Goal: Information Seeking & Learning: Learn about a topic

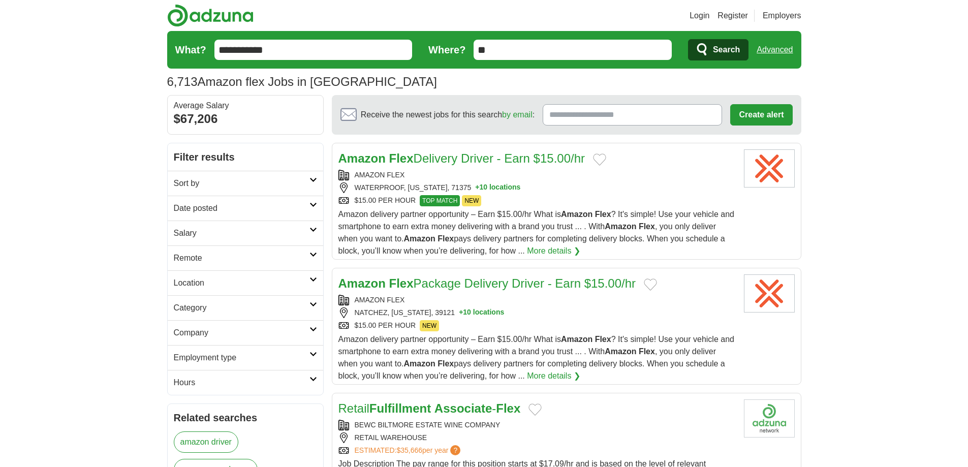
click at [494, 189] on button "+ 10 locations" at bounding box center [497, 187] width 45 height 11
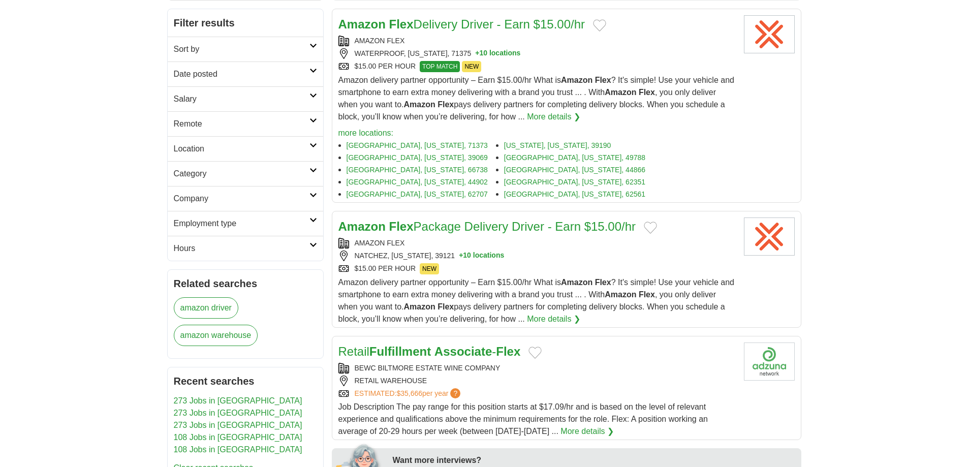
scroll to position [152, 0]
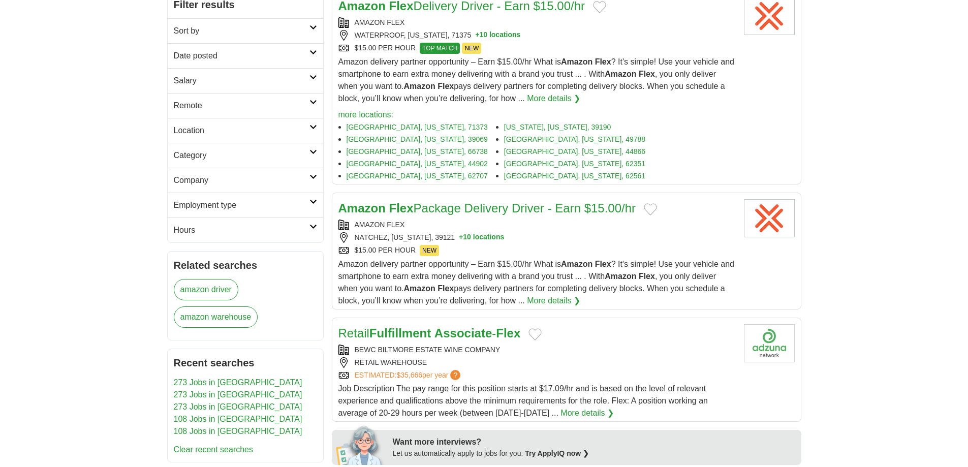
click at [485, 232] on button "+ 10 locations" at bounding box center [481, 237] width 45 height 11
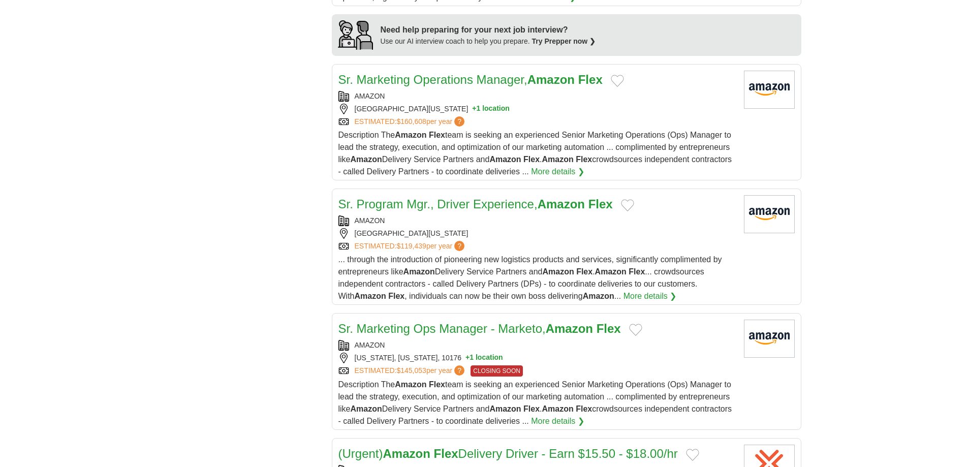
scroll to position [1270, 0]
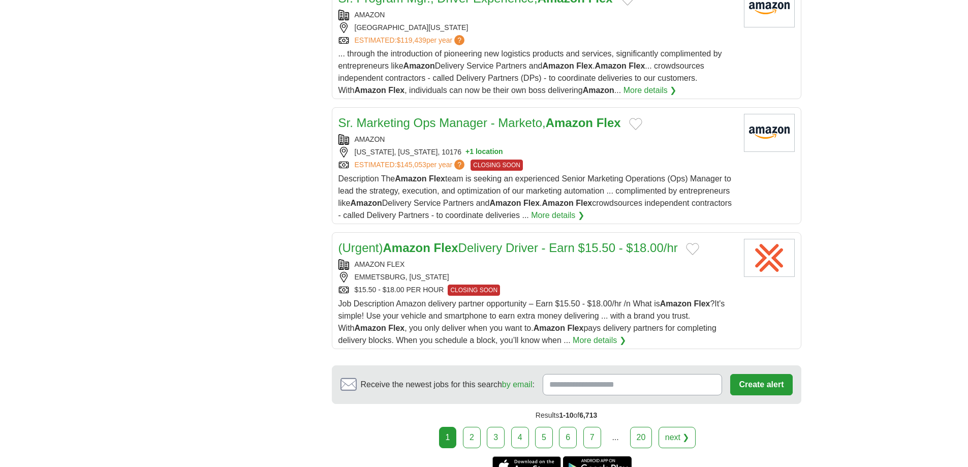
click at [572, 334] on link "More details ❯" at bounding box center [598, 340] width 53 height 12
click at [476, 427] on link "2" at bounding box center [472, 437] width 18 height 21
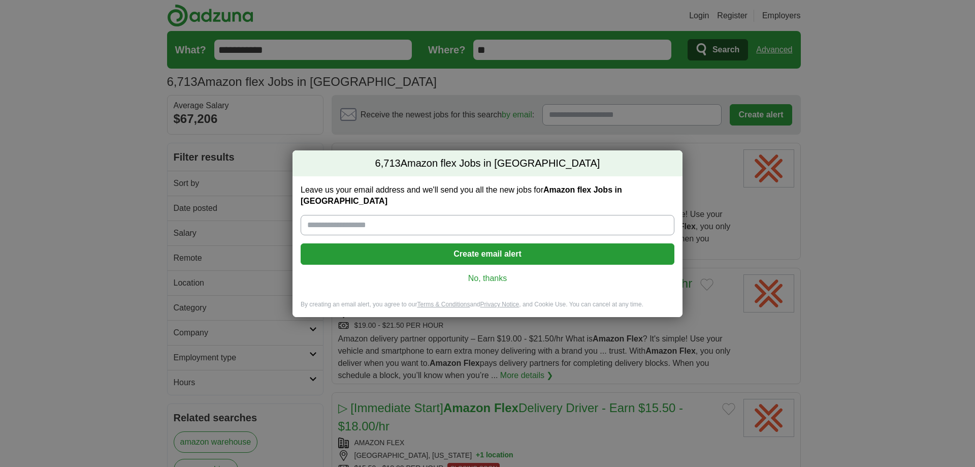
click at [484, 273] on link "No, thanks" at bounding box center [488, 278] width 358 height 11
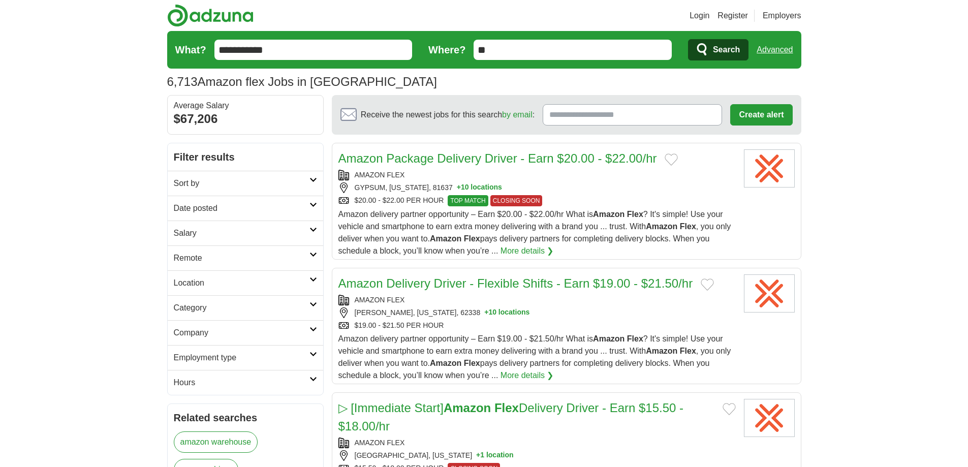
click at [513, 247] on link "More details ❯" at bounding box center [526, 251] width 53 height 12
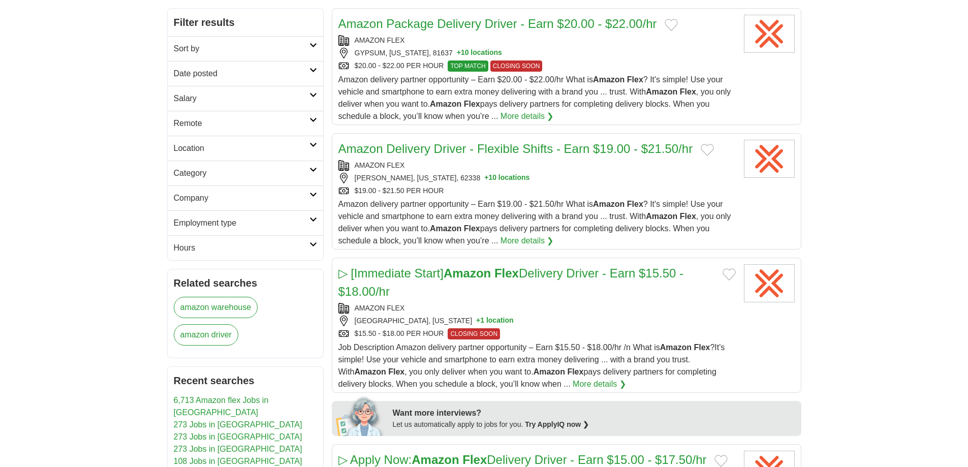
scroll to position [152, 0]
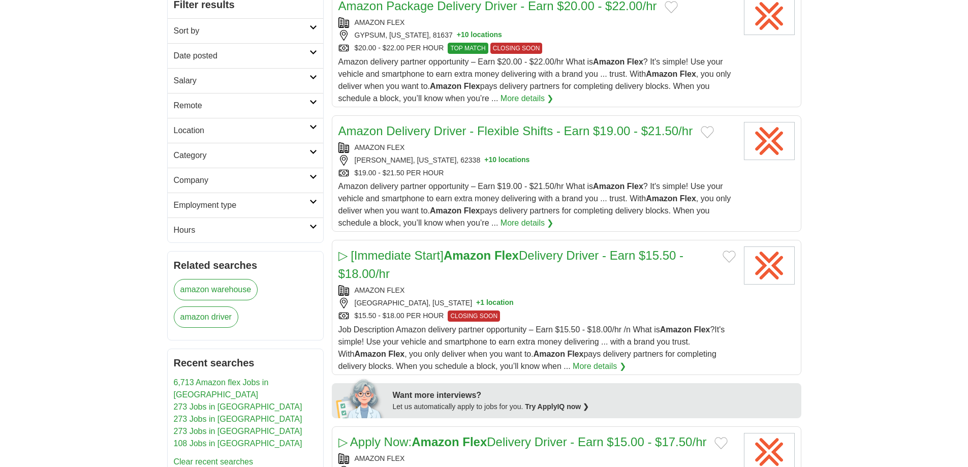
click at [463, 35] on button "+ 10 locations" at bounding box center [479, 35] width 45 height 11
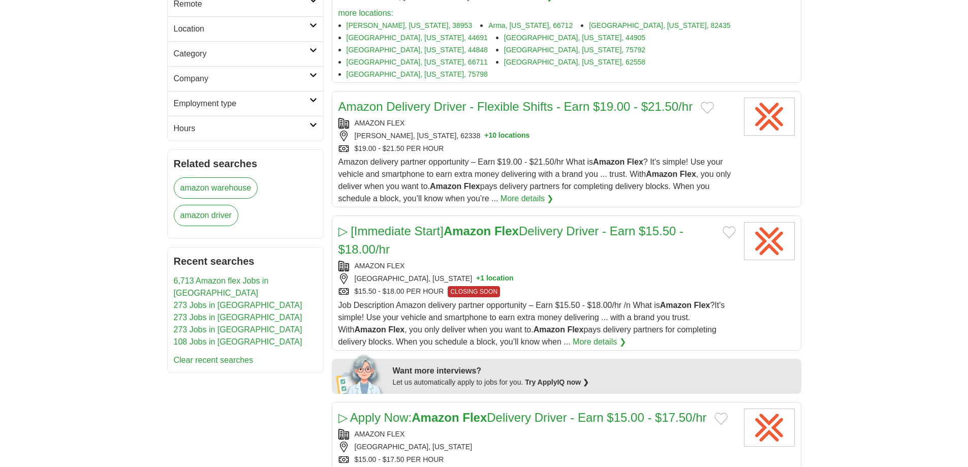
scroll to position [305, 0]
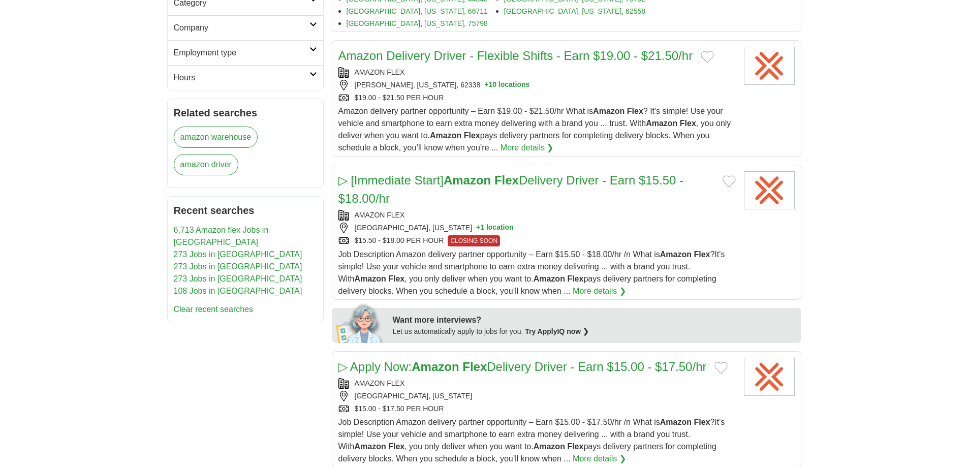
click at [484, 80] on button "+ 10 locations" at bounding box center [506, 85] width 45 height 11
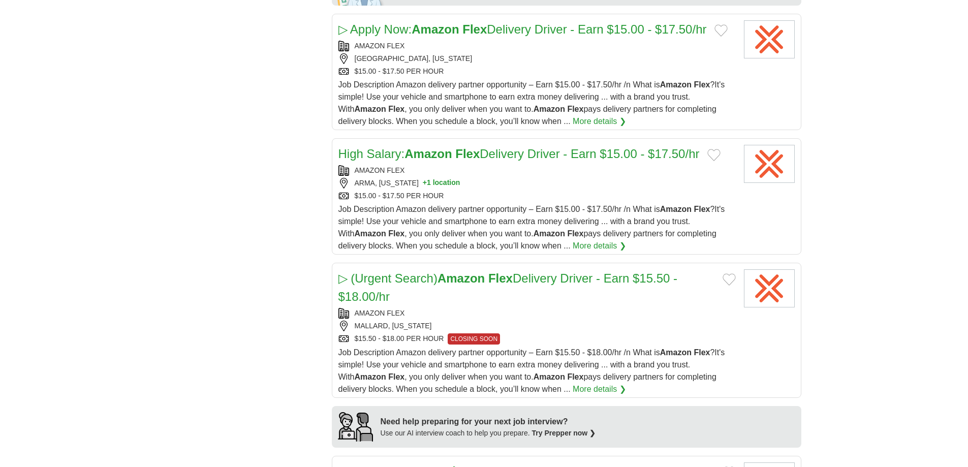
scroll to position [711, 0]
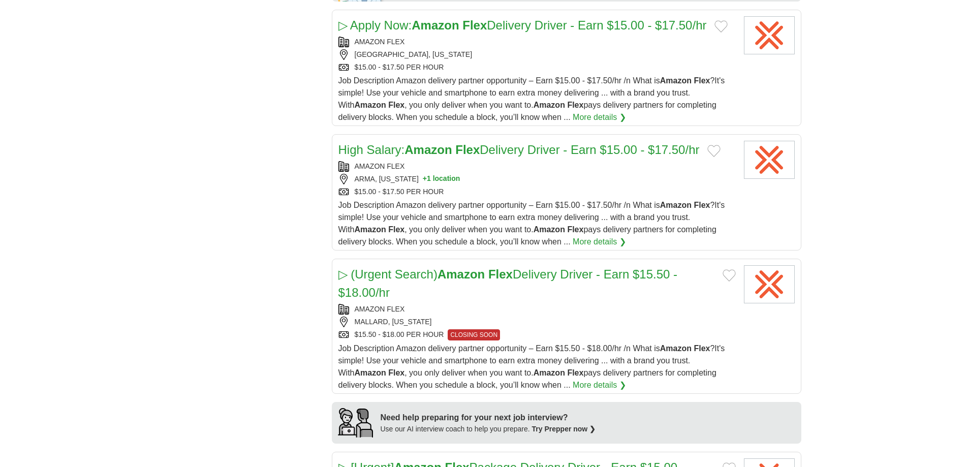
click at [431, 174] on button "+ 1 location" at bounding box center [442, 179] width 38 height 11
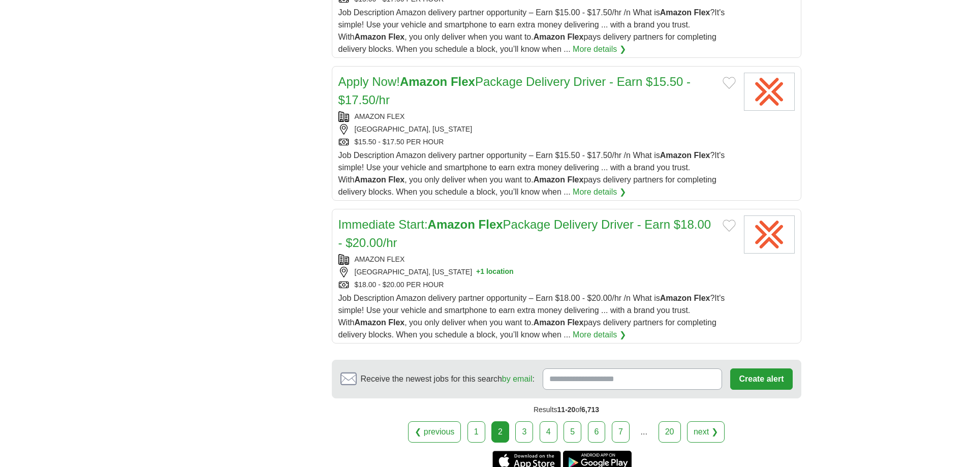
scroll to position [1524, 0]
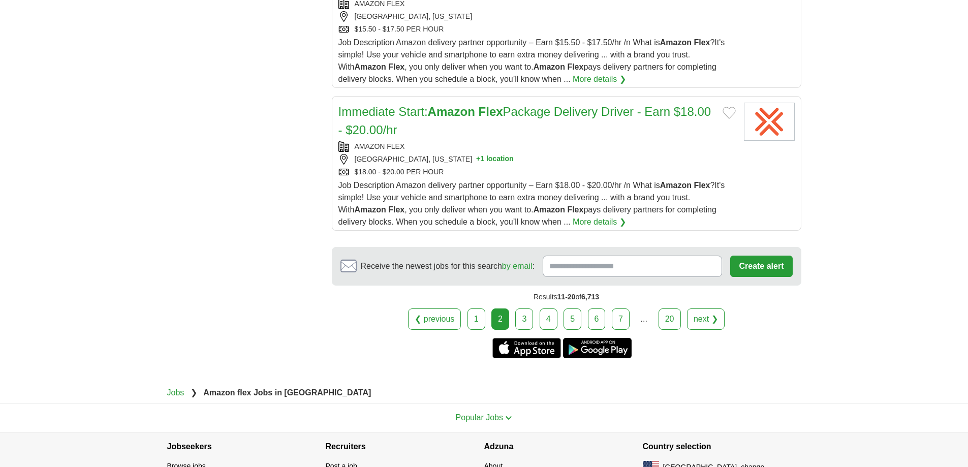
click at [524, 308] on link "3" at bounding box center [524, 318] width 18 height 21
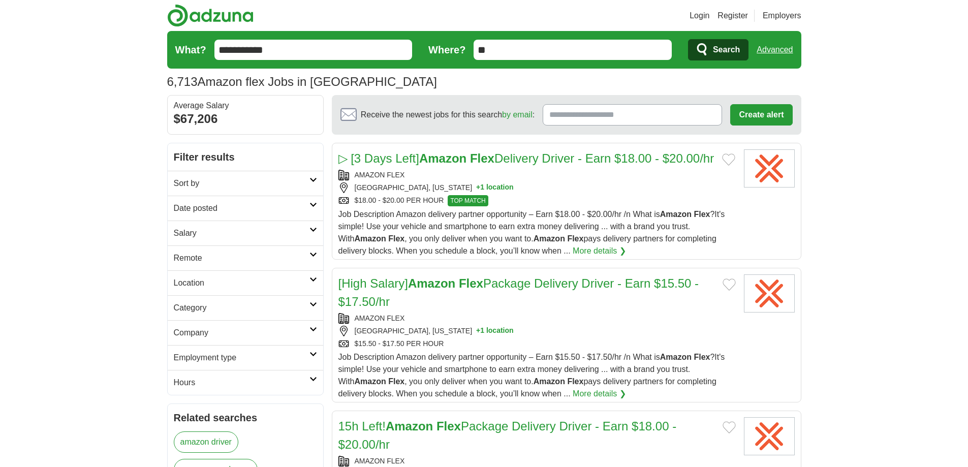
drag, startPoint x: 857, startPoint y: 187, endPoint x: 860, endPoint y: 225, distance: 38.3
click at [774, 46] on link "Advanced" at bounding box center [774, 50] width 36 height 20
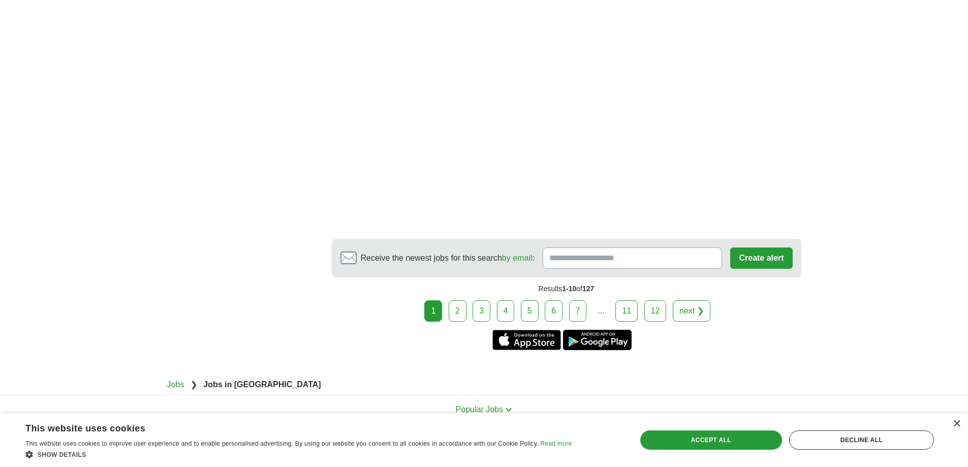
scroll to position [1930, 0]
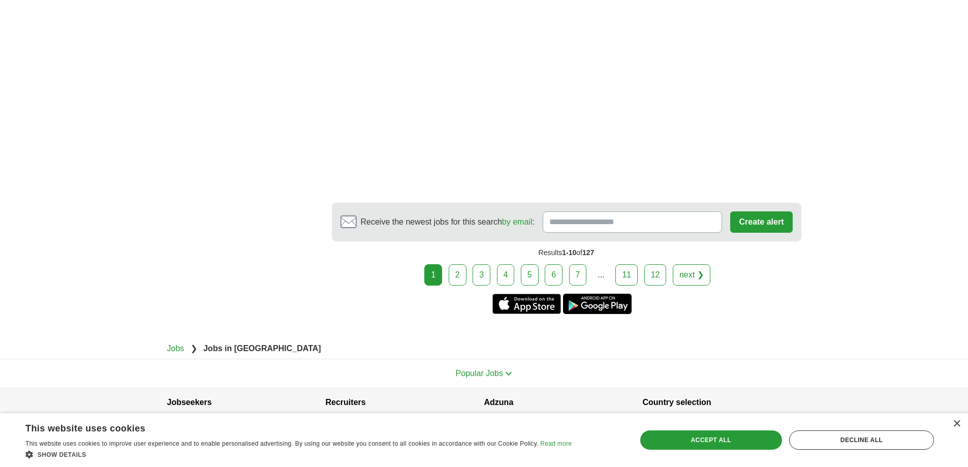
click at [455, 276] on link "2" at bounding box center [457, 274] width 18 height 21
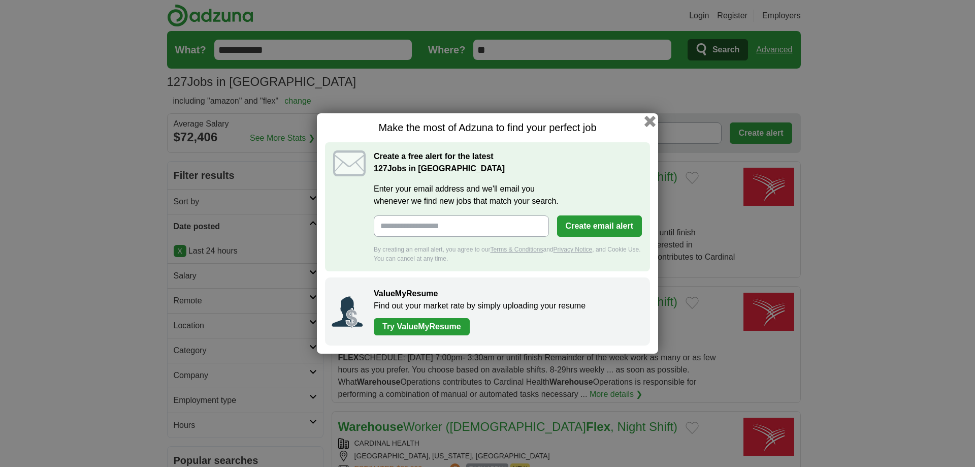
click at [648, 125] on button "button" at bounding box center [650, 121] width 11 height 11
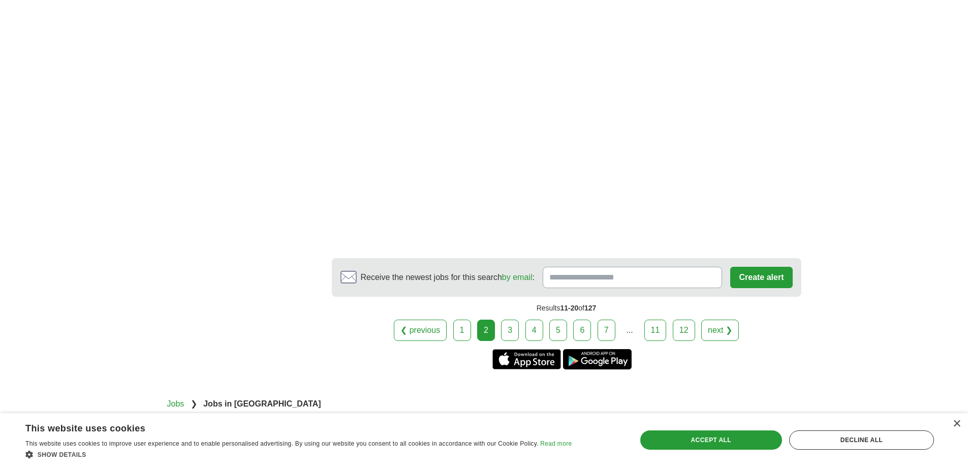
scroll to position [1930, 0]
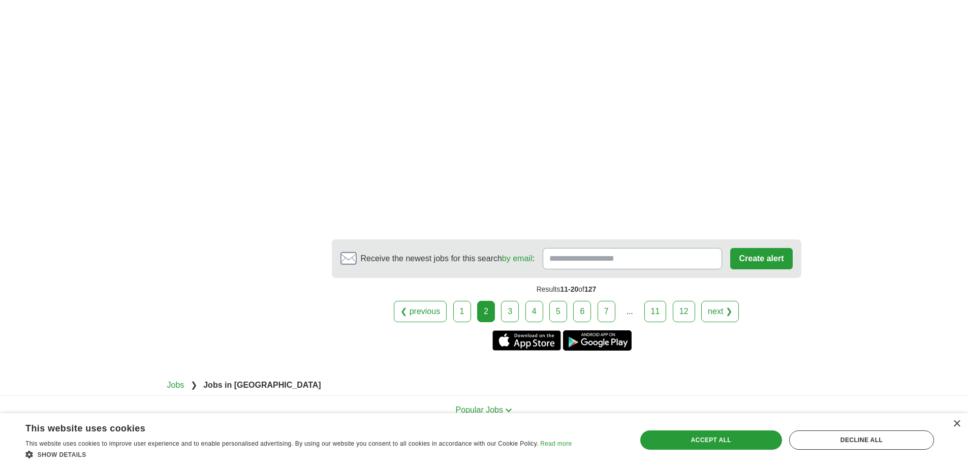
click at [504, 311] on link "3" at bounding box center [510, 311] width 18 height 21
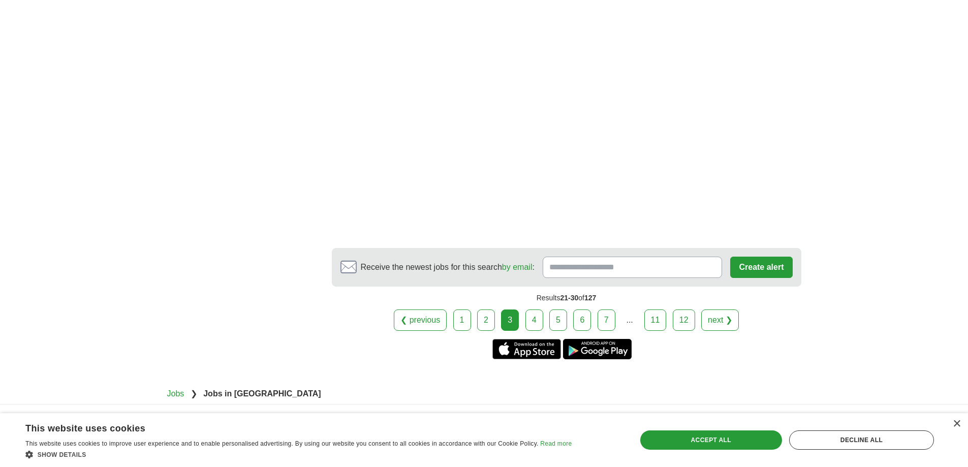
scroll to position [1930, 0]
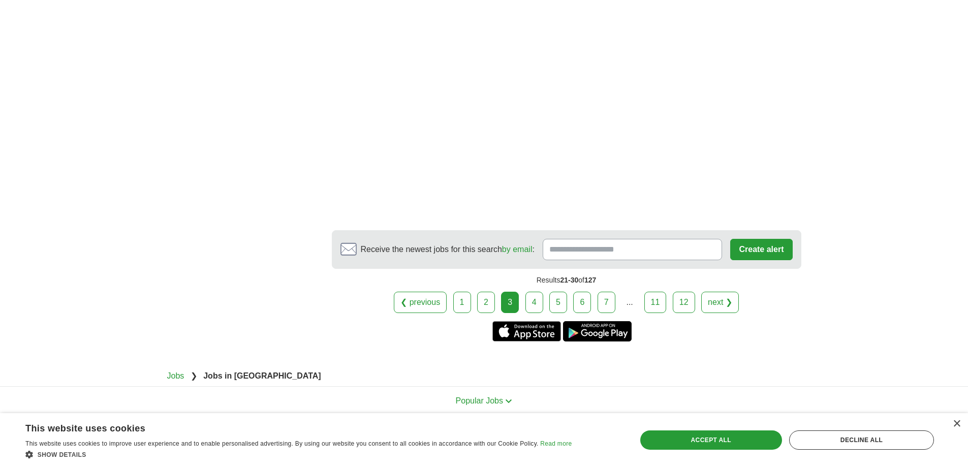
click at [535, 301] on link "4" at bounding box center [534, 302] width 18 height 21
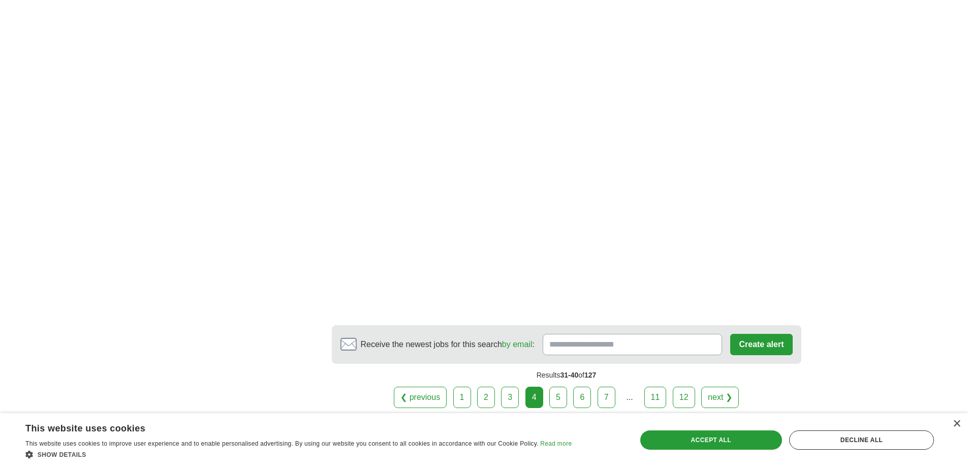
scroll to position [1879, 0]
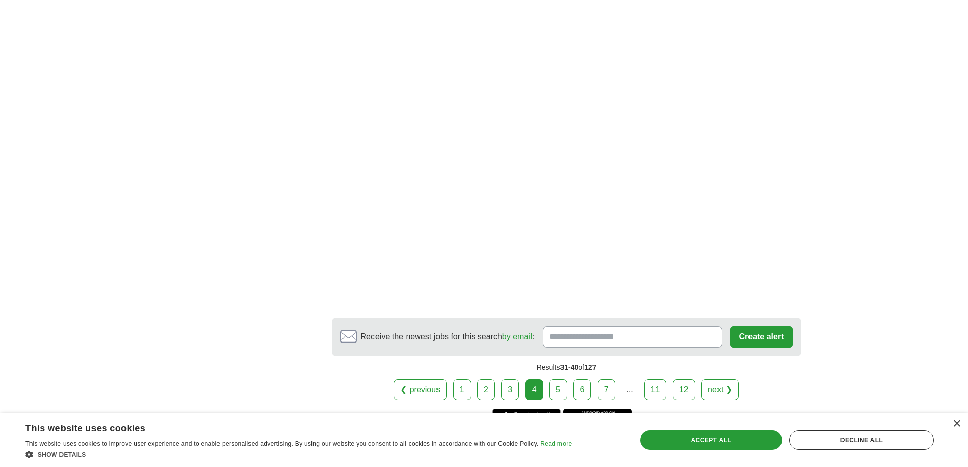
click at [555, 379] on link "5" at bounding box center [558, 389] width 18 height 21
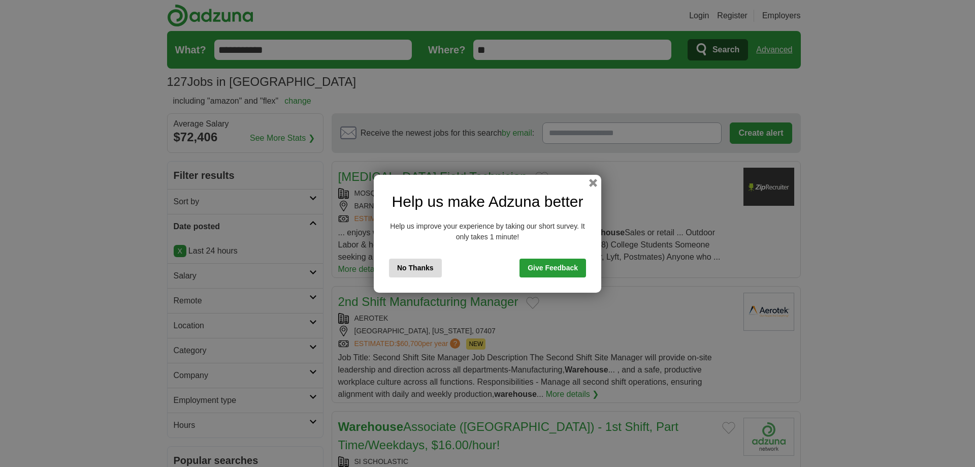
click at [592, 184] on button "button" at bounding box center [593, 183] width 8 height 8
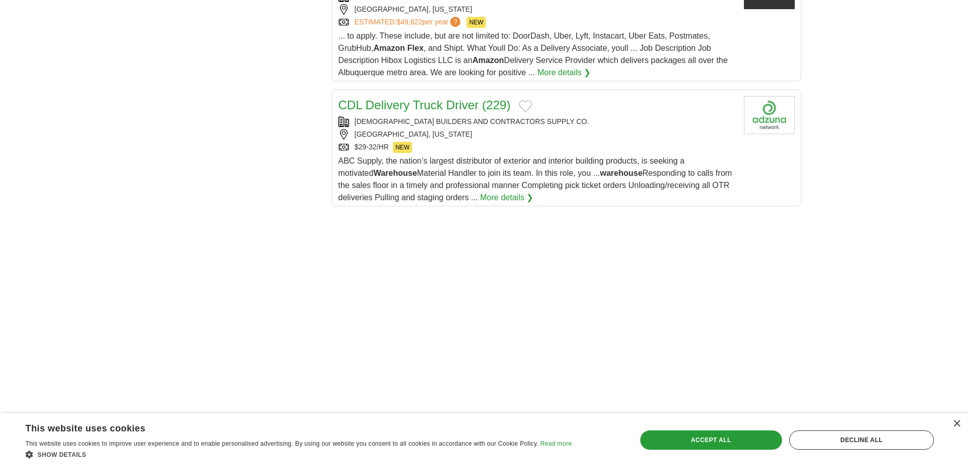
scroll to position [1473, 0]
